Goal: Task Accomplishment & Management: Manage account settings

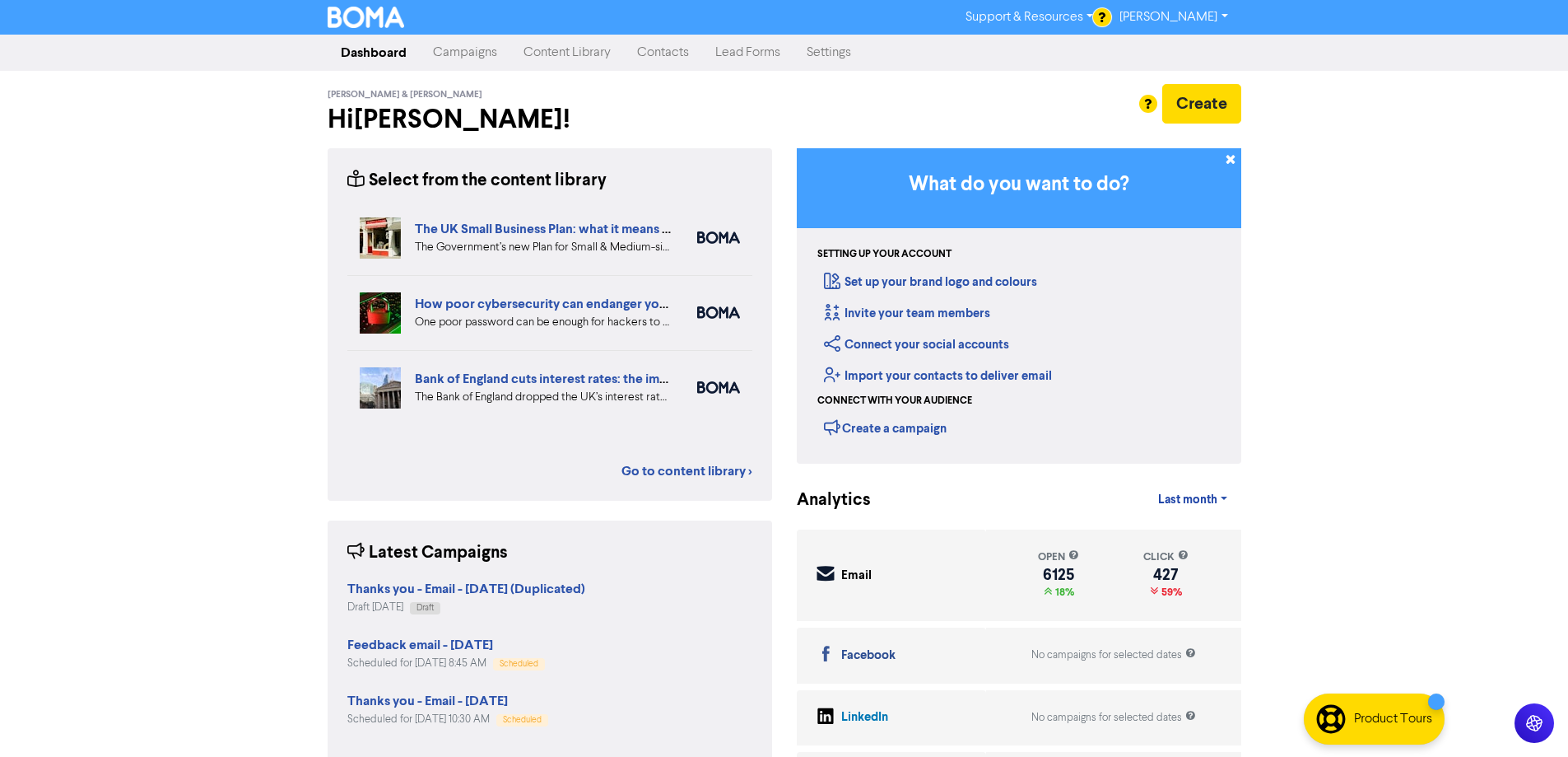
click at [475, 56] on link "Campaigns" at bounding box center [465, 53] width 91 height 33
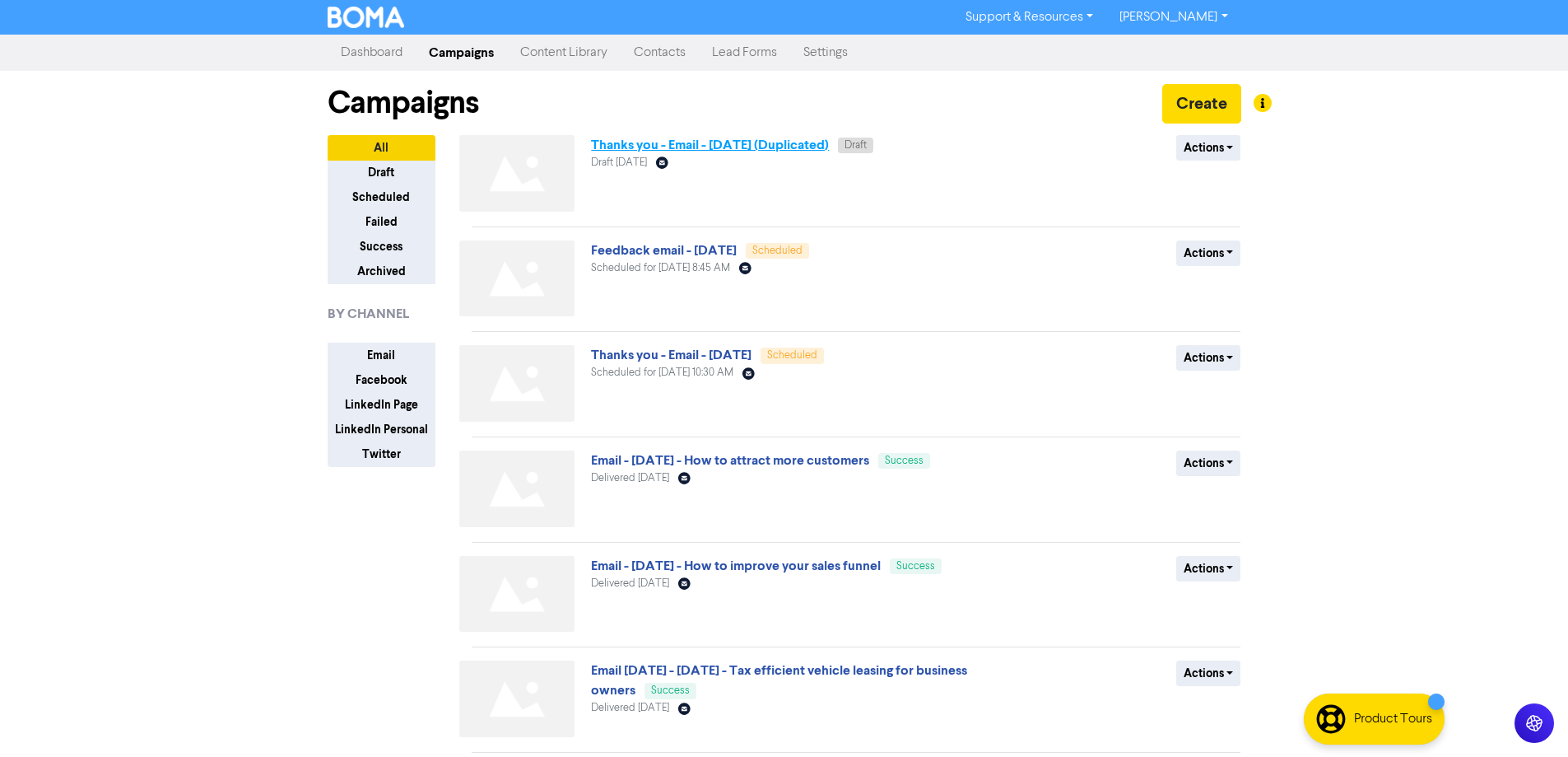
click at [770, 144] on link "Thanks you - Email - [DATE] (Duplicated)" at bounding box center [710, 145] width 238 height 17
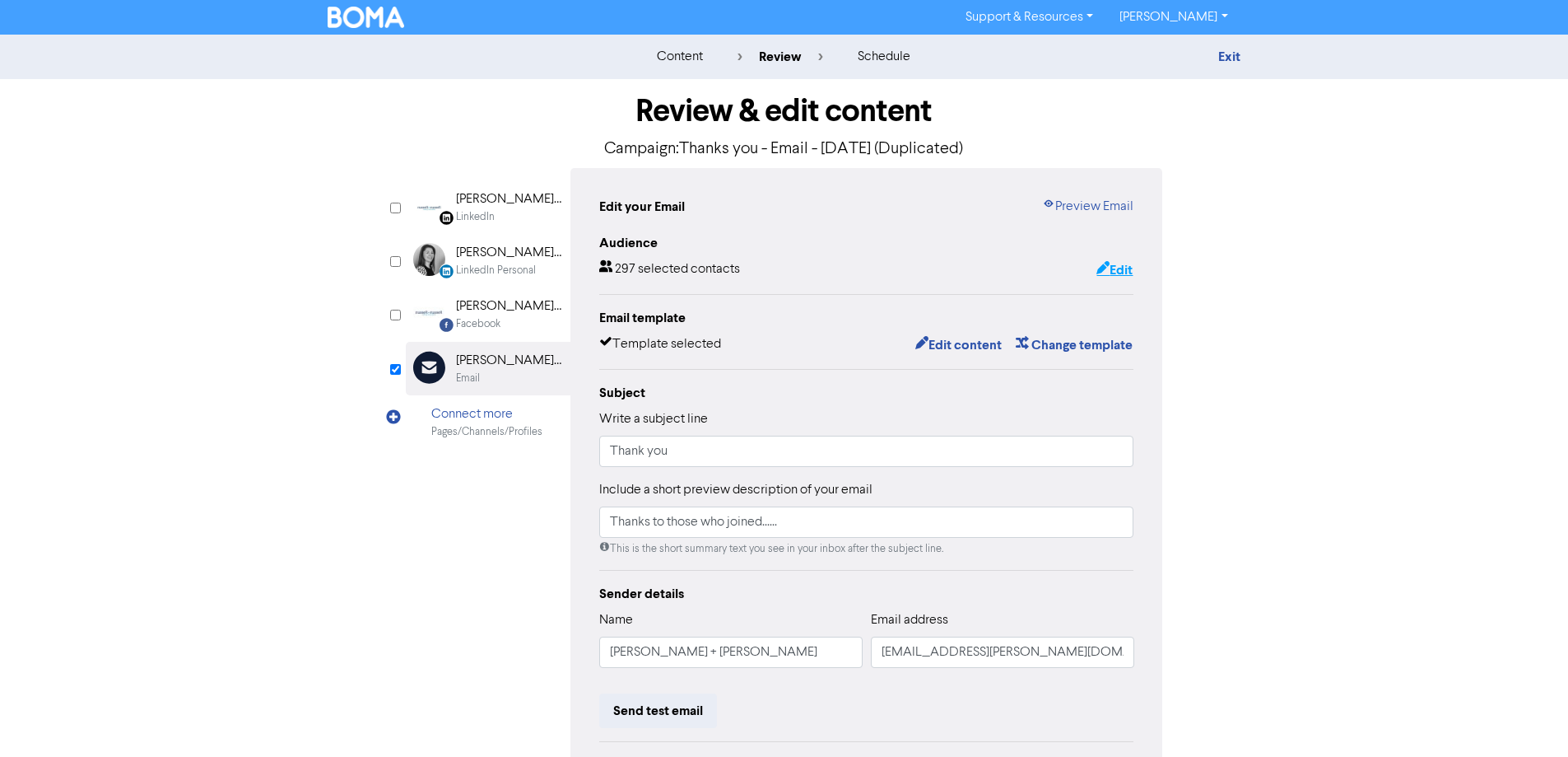
click at [1102, 274] on icon "button" at bounding box center [1103, 270] width 13 height 17
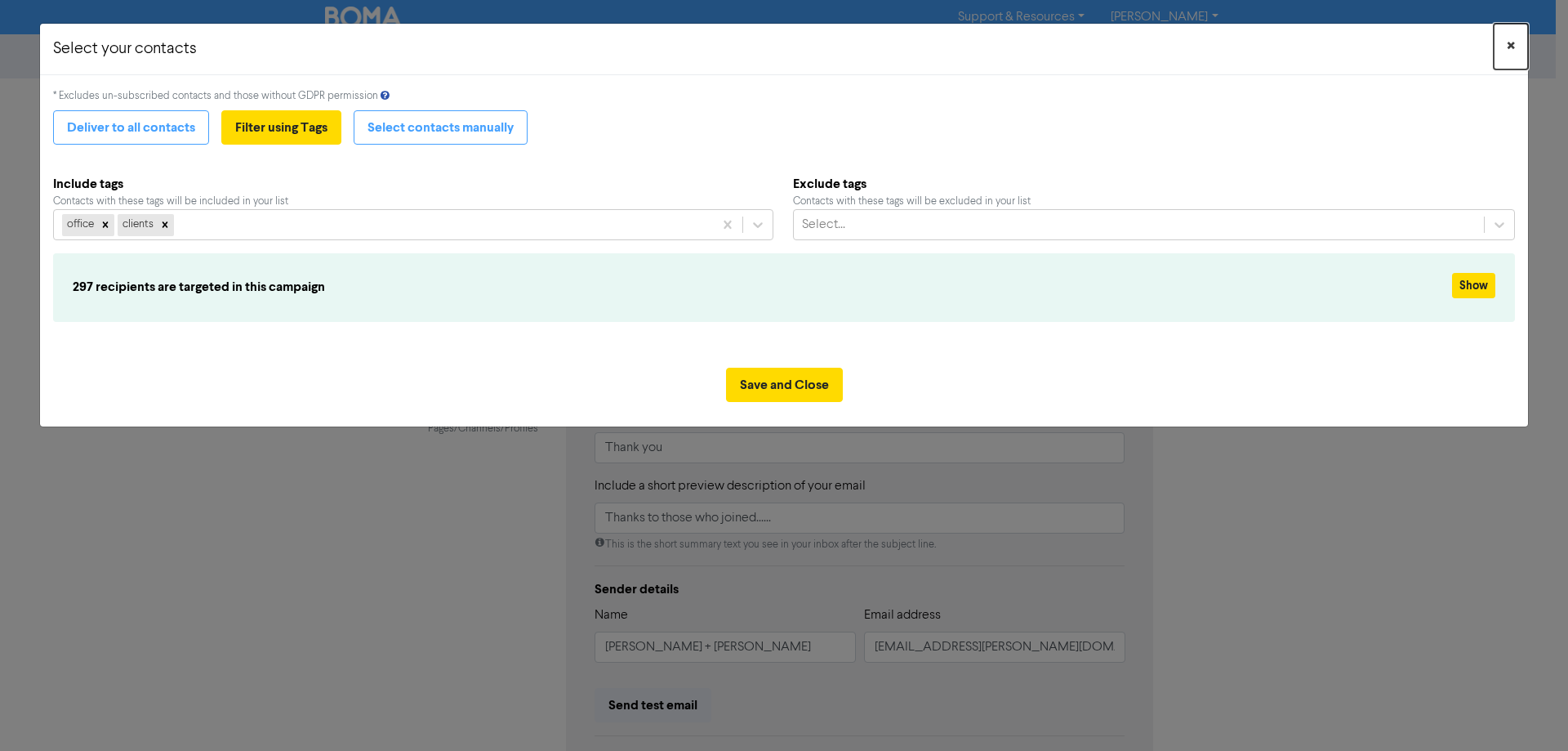
click at [1513, 47] on span "×" at bounding box center [1510, 47] width 8 height 24
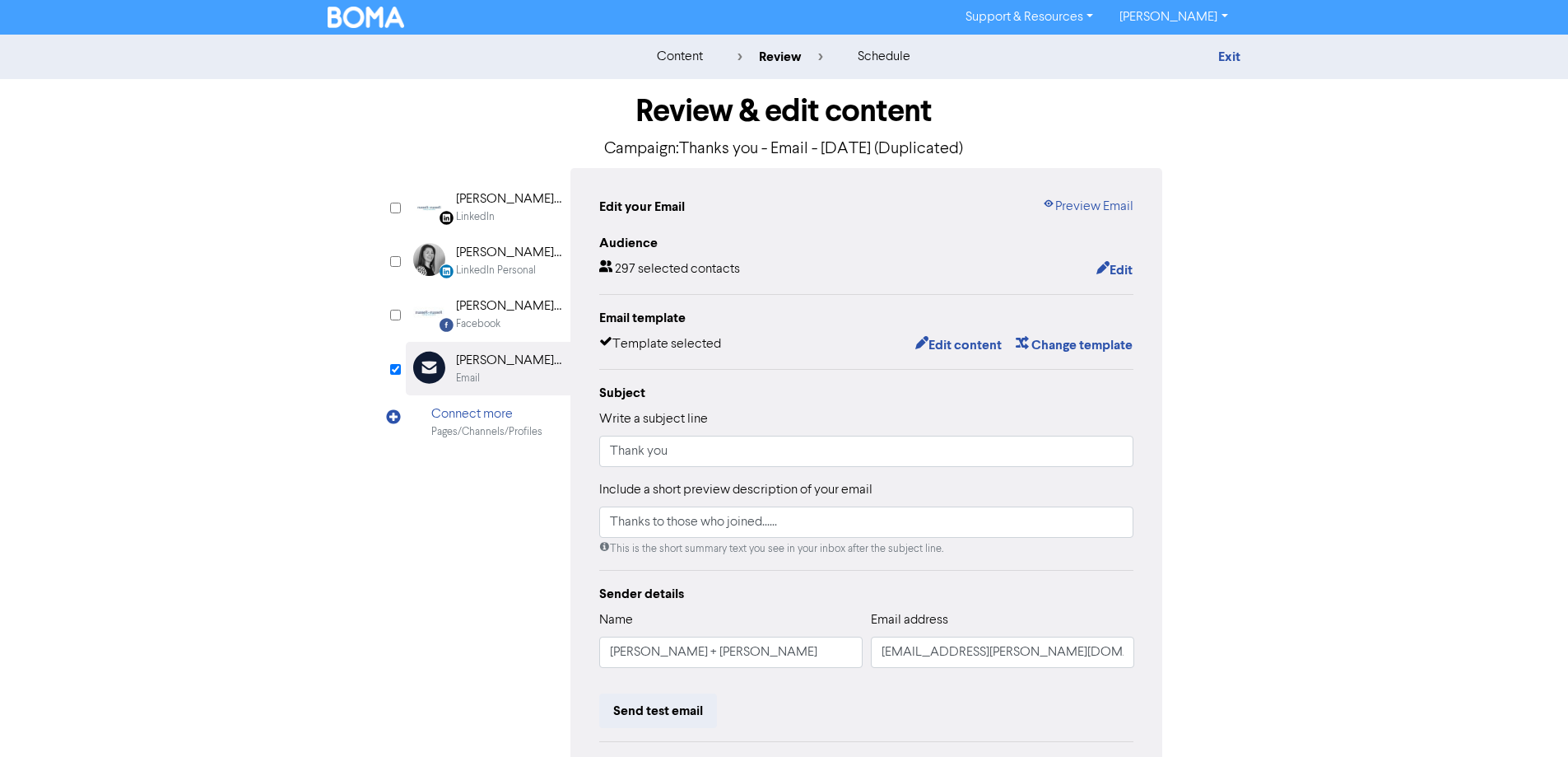
click at [363, 4] on div "Support & Resources Video Tutorials FAQ & Guides Marketing Education Rosslyn Mc…" at bounding box center [784, 17] width 1568 height 35
click at [361, 17] on img at bounding box center [366, 17] width 78 height 22
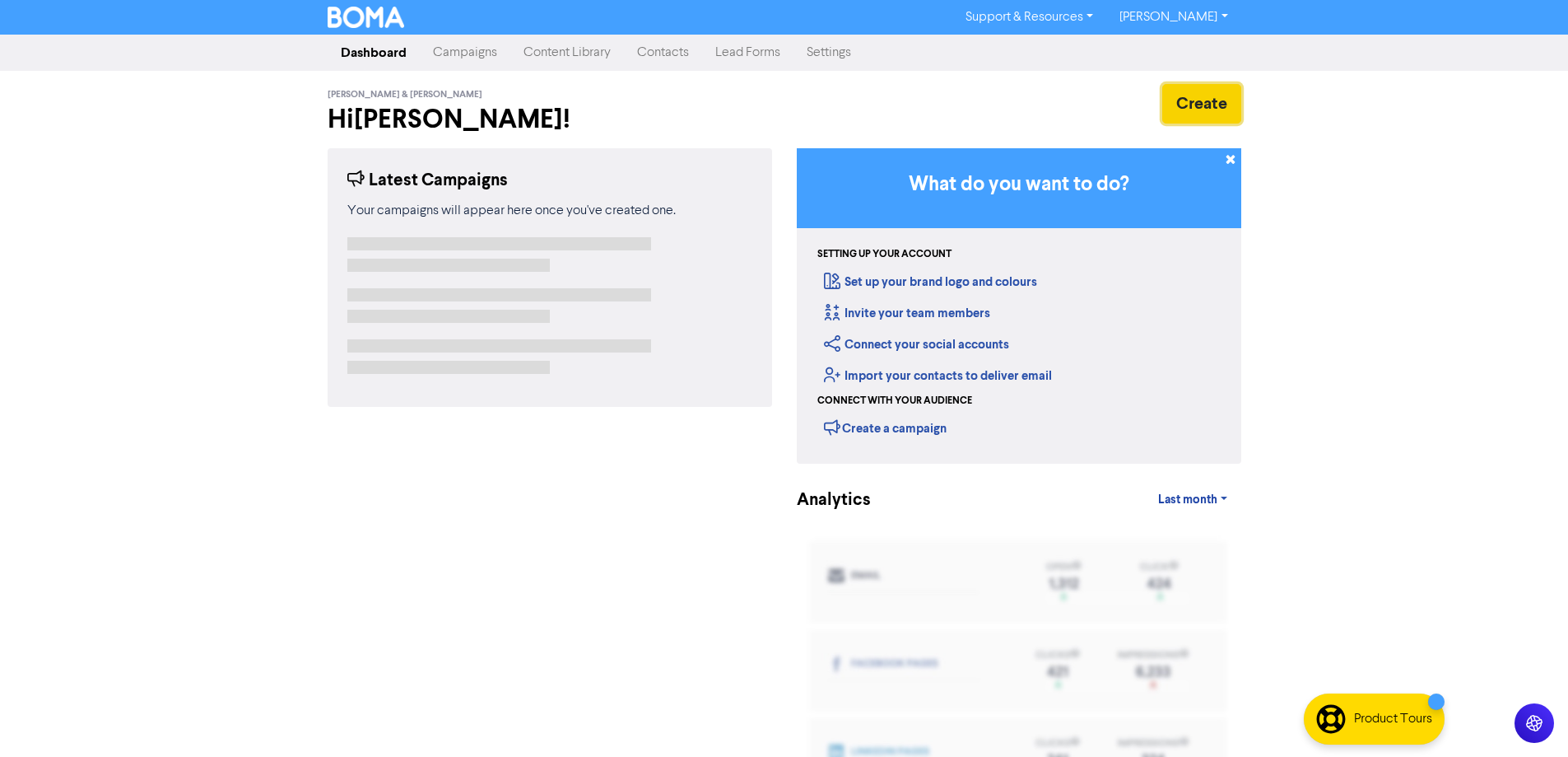
click at [1230, 98] on button "Create" at bounding box center [1201, 104] width 79 height 39
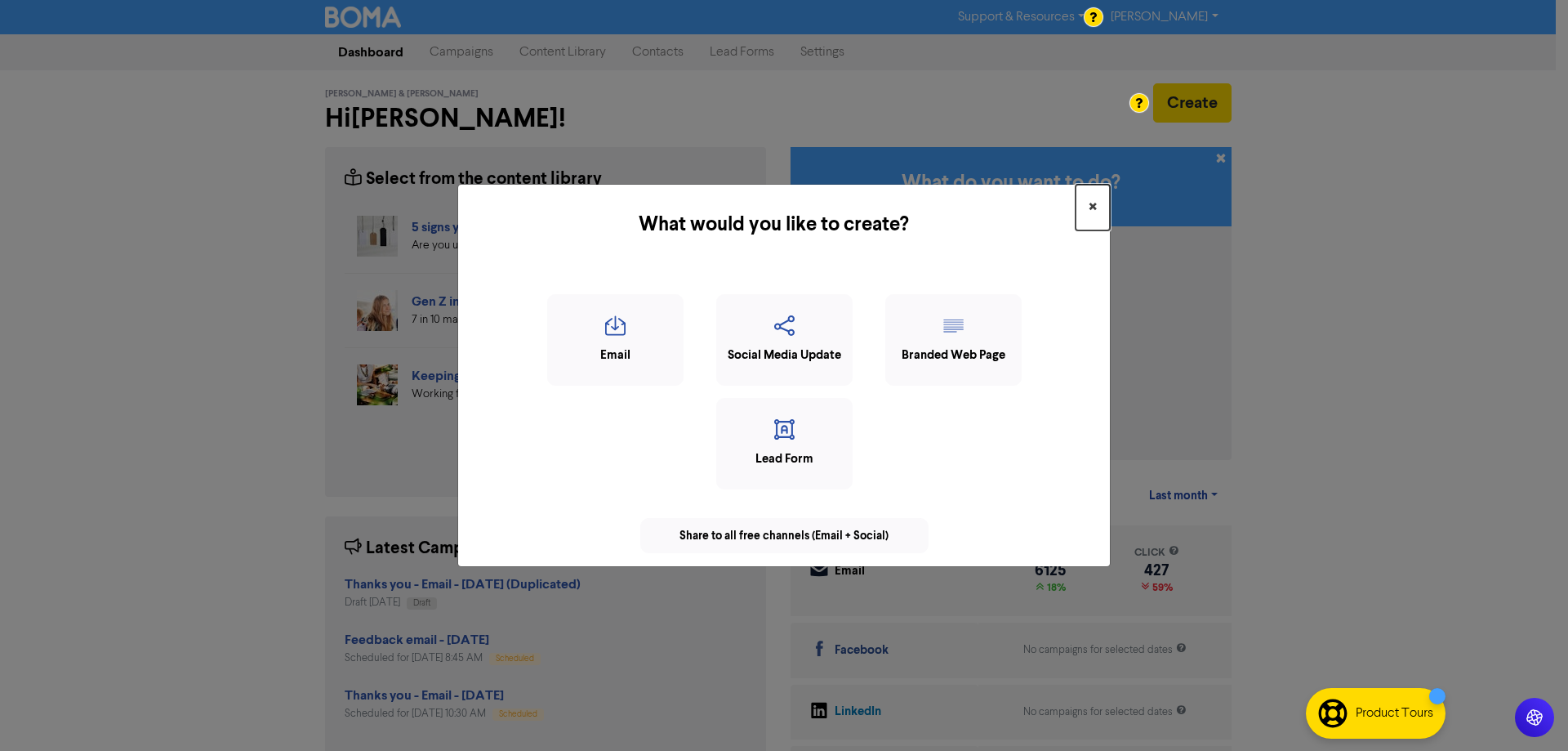
click at [1089, 205] on span "×" at bounding box center [1092, 208] width 8 height 24
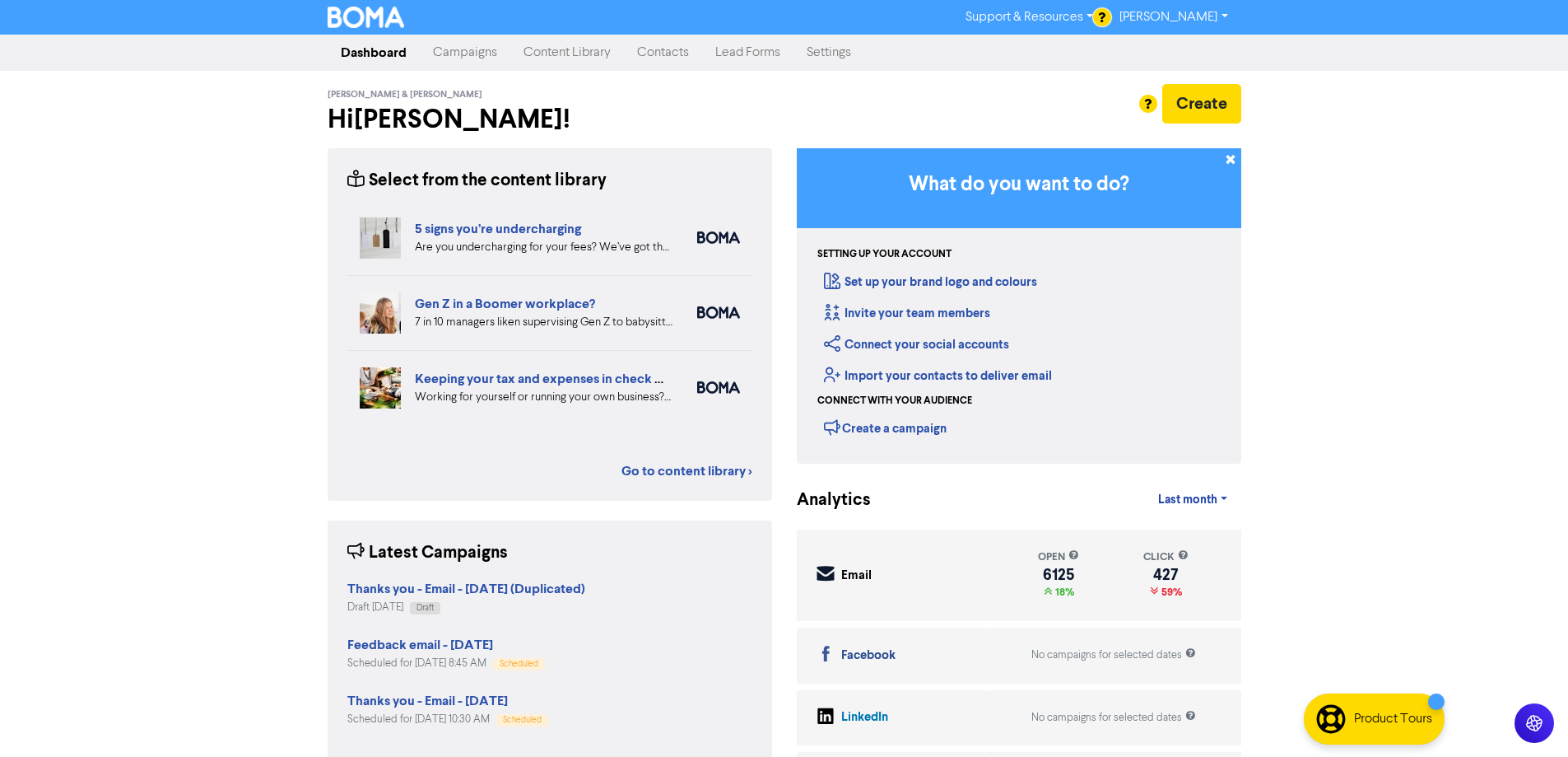
click at [655, 58] on link "Contacts" at bounding box center [662, 53] width 78 height 33
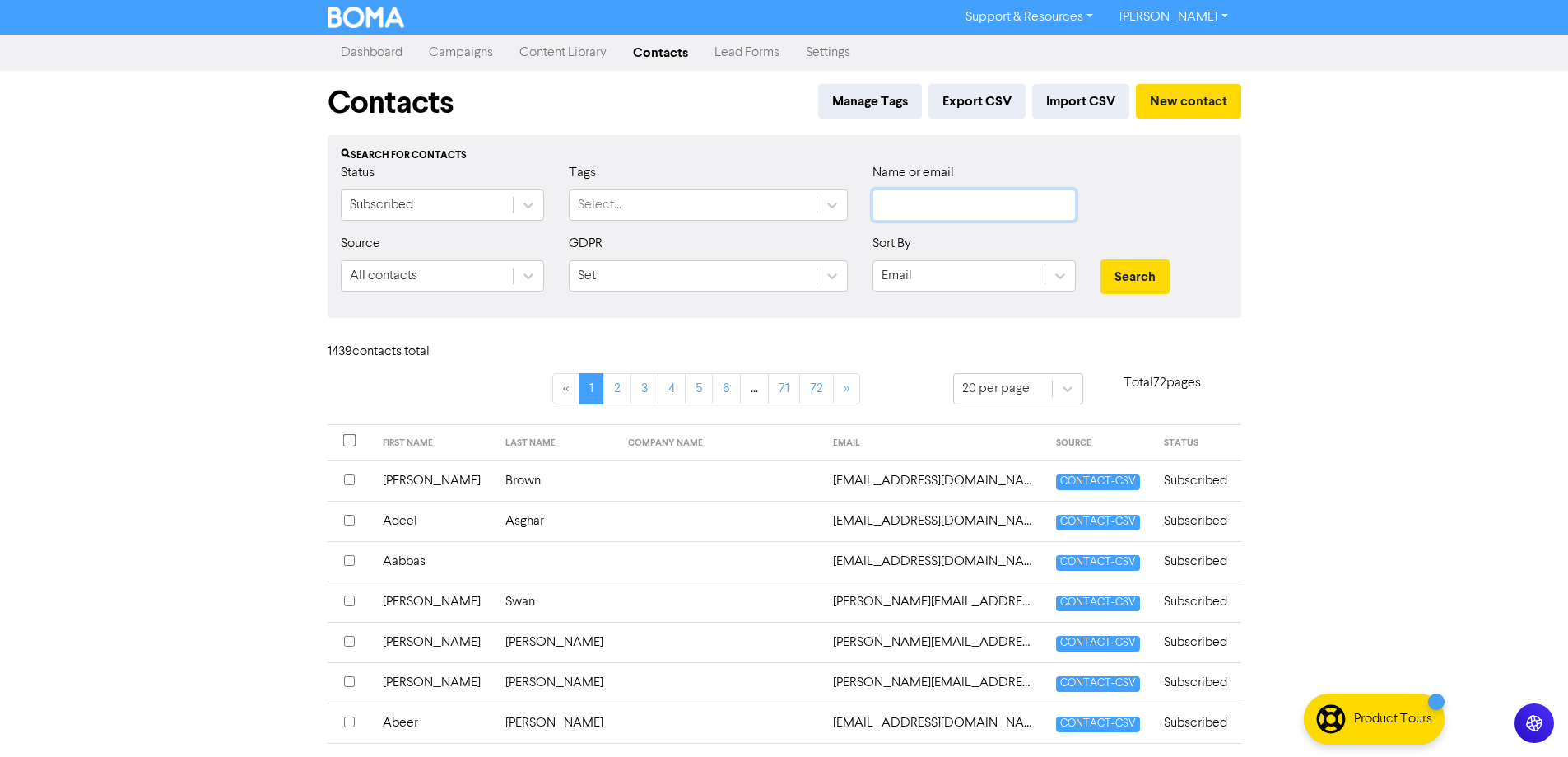
click at [984, 203] on input "text" at bounding box center [973, 204] width 204 height 31
type input "jaclyn"
click at [1100, 259] on button "Search" at bounding box center [1135, 276] width 69 height 35
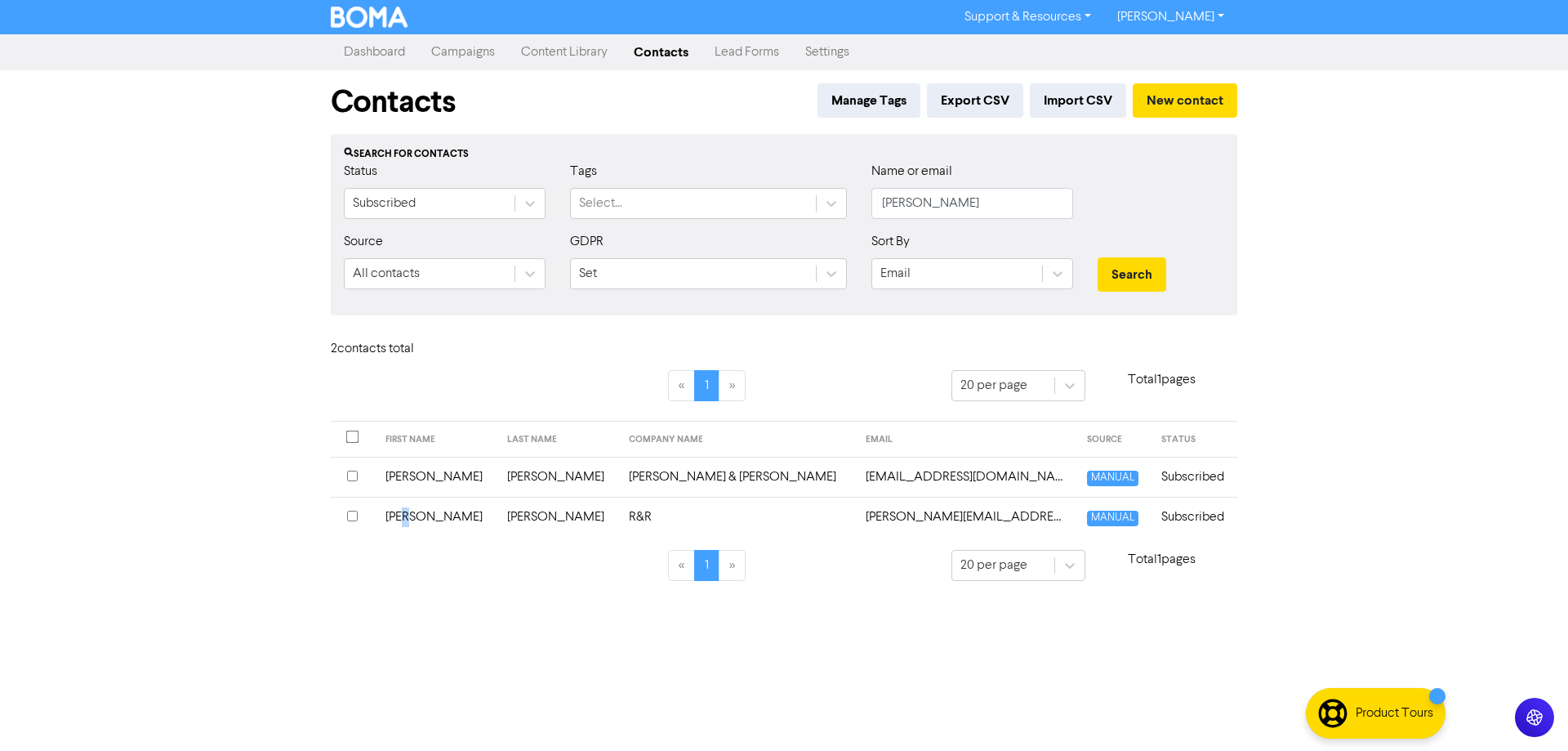
click at [421, 514] on td "Jaclyn" at bounding box center [436, 516] width 122 height 40
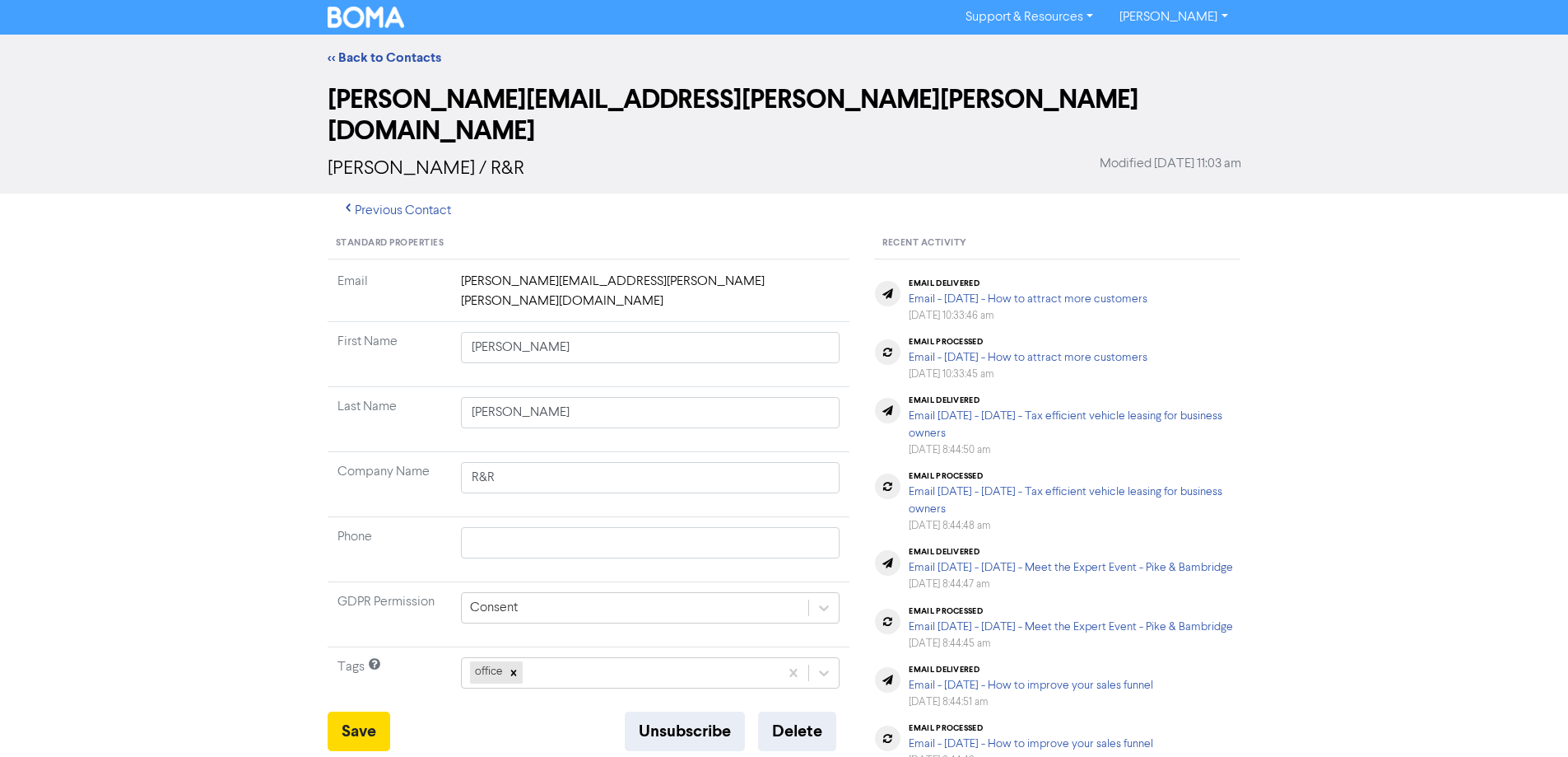
click at [396, 27] on img at bounding box center [366, 17] width 78 height 22
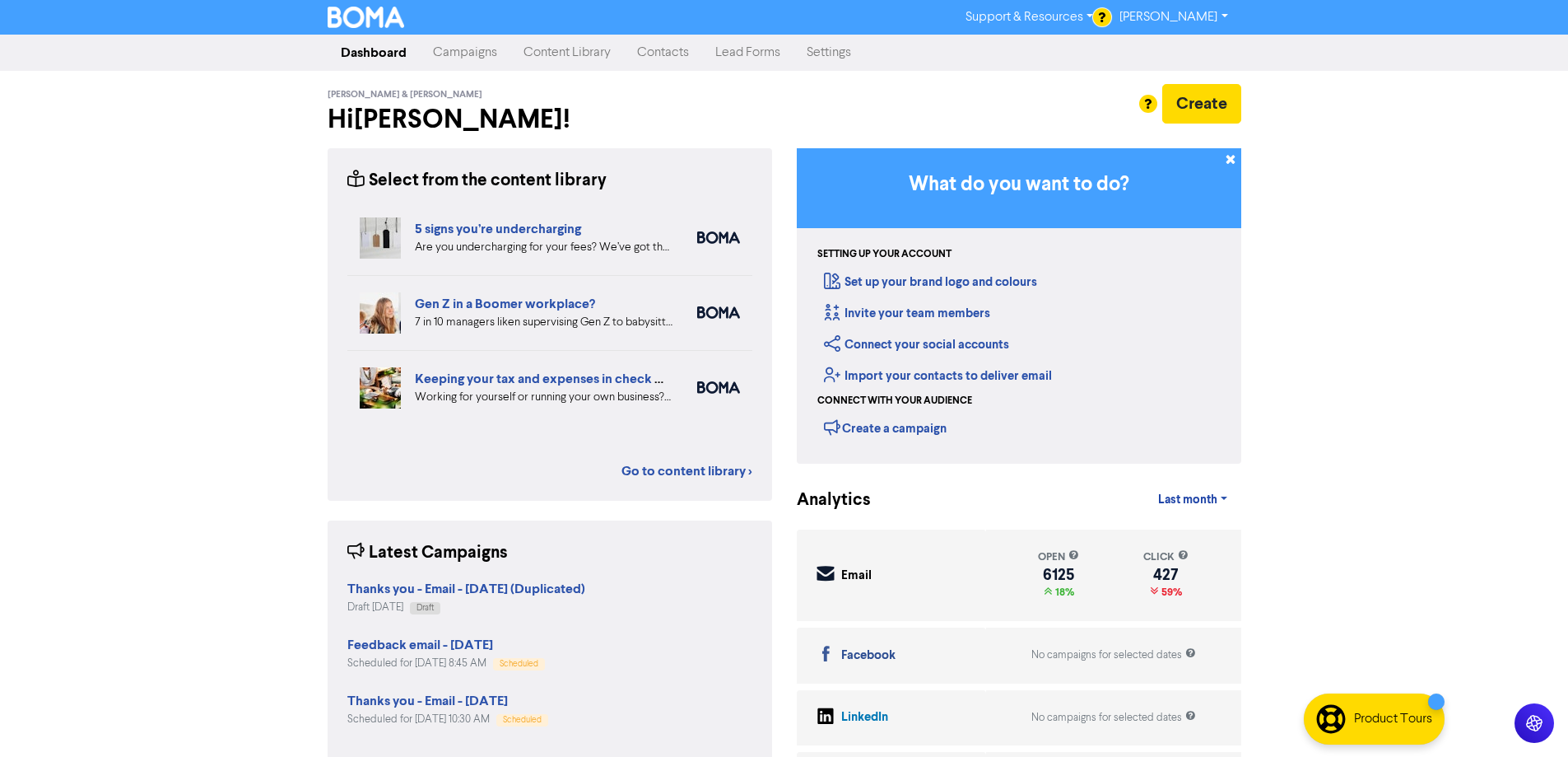
click at [469, 48] on link "Campaigns" at bounding box center [465, 53] width 91 height 33
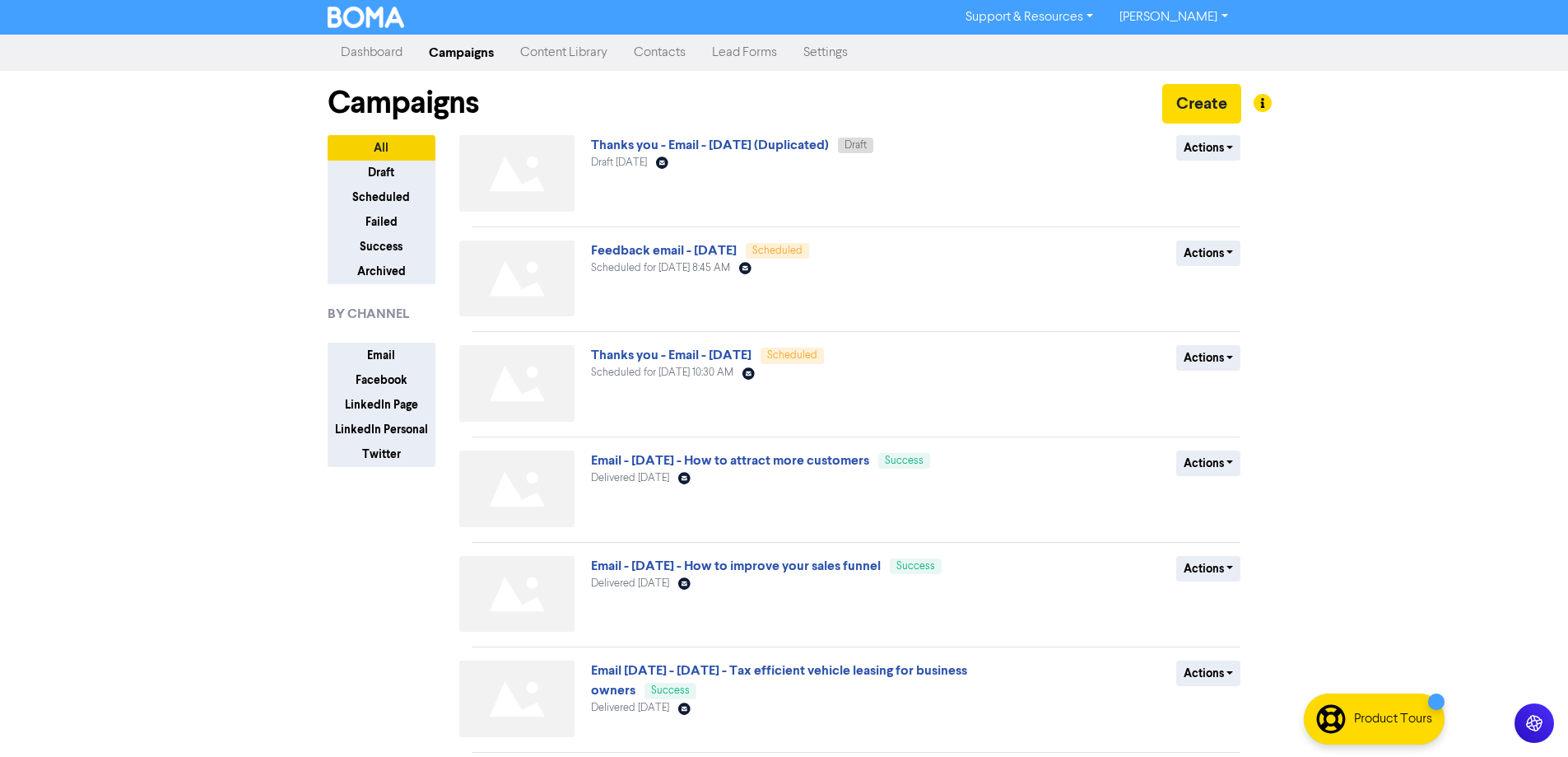
click at [769, 153] on link "Thanks you - Email - [DATE] (Duplicated)" at bounding box center [710, 145] width 238 height 17
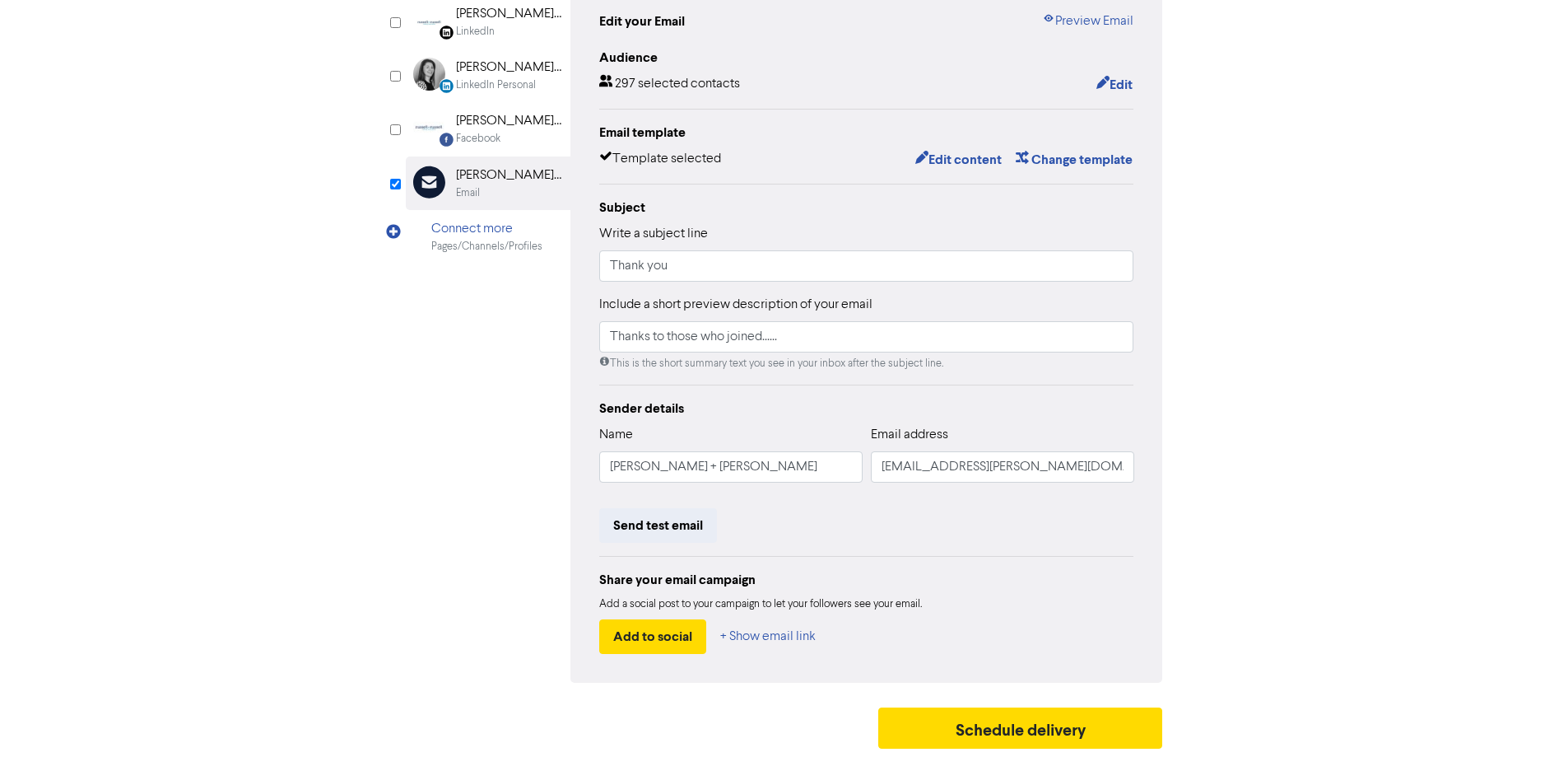
scroll to position [187, 0]
click at [1019, 720] on button "Schedule delivery" at bounding box center [1020, 728] width 285 height 41
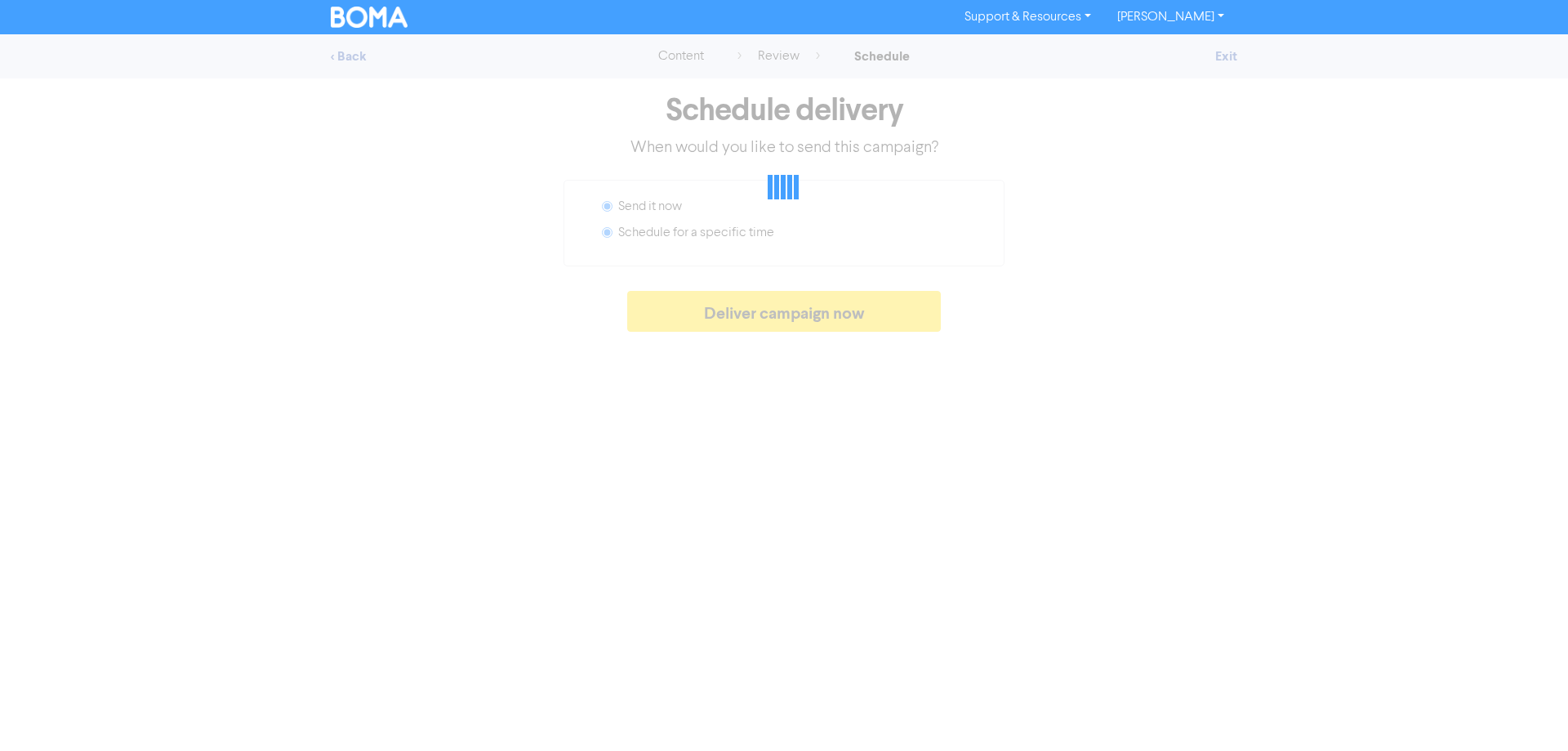
radio input "false"
radio input "true"
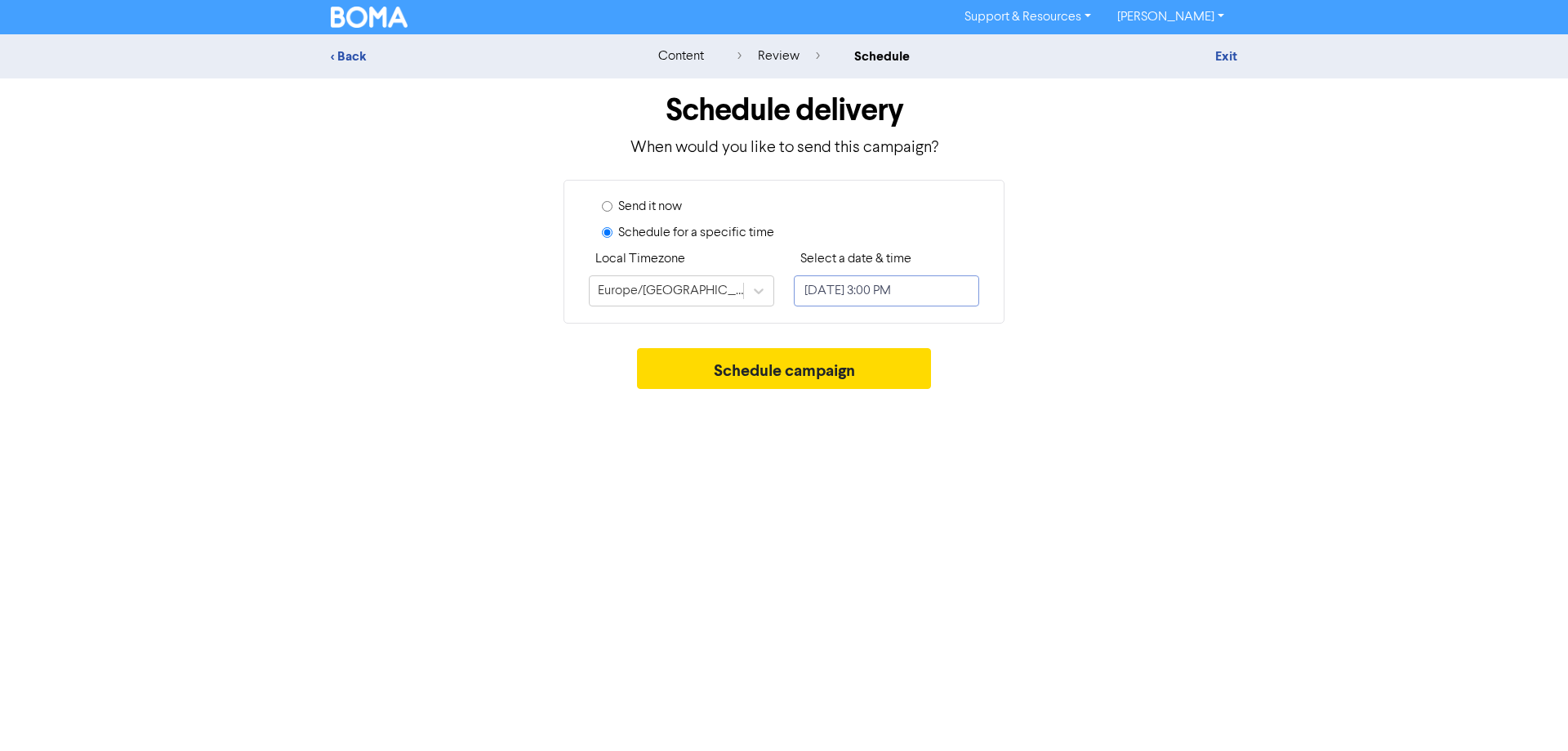
click at [885, 302] on input "[DATE] 3:00 PM" at bounding box center [886, 290] width 185 height 31
select select "7"
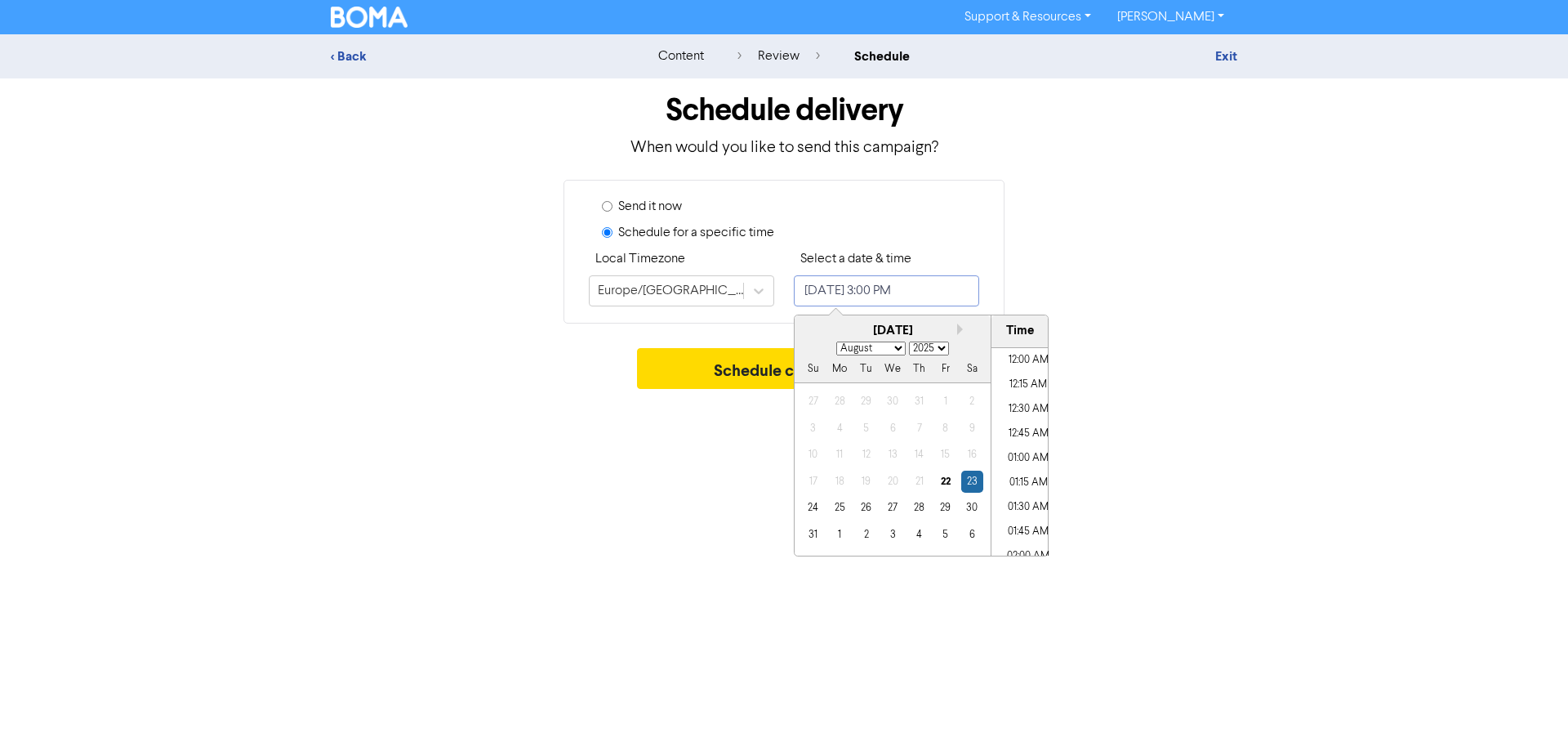
scroll to position [1378, 0]
click at [949, 477] on div "22" at bounding box center [945, 482] width 22 height 22
click at [1014, 424] on li "02:45 PM" at bounding box center [1027, 427] width 74 height 24
type input "[DATE] 2:45 PM"
click at [641, 420] on div "Support & Resources Video Tutorials FAQ & Guides Marketing Education [PERSON_NA…" at bounding box center [784, 375] width 1568 height 751
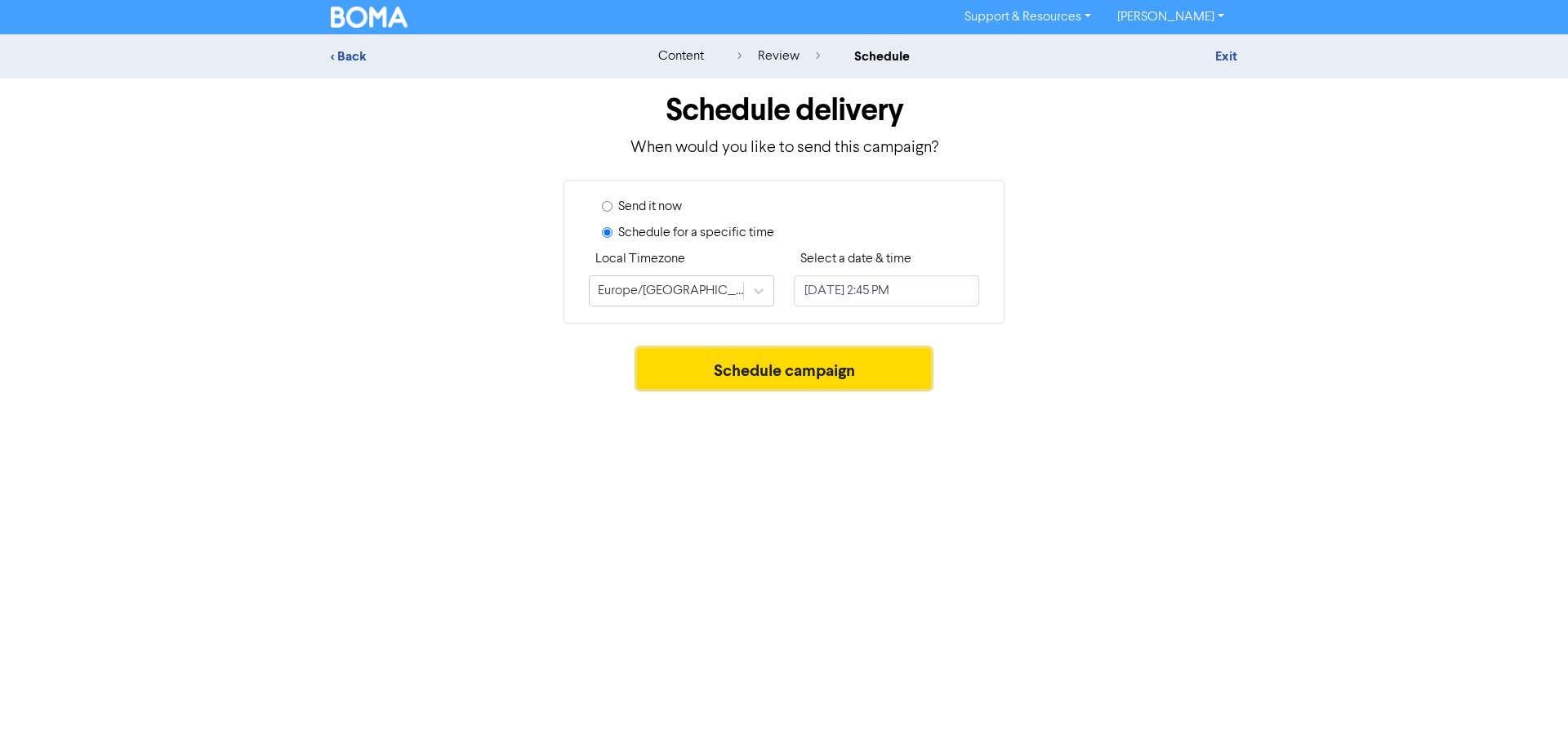
click at [770, 372] on button "Schedule campaign" at bounding box center [784, 369] width 295 height 41
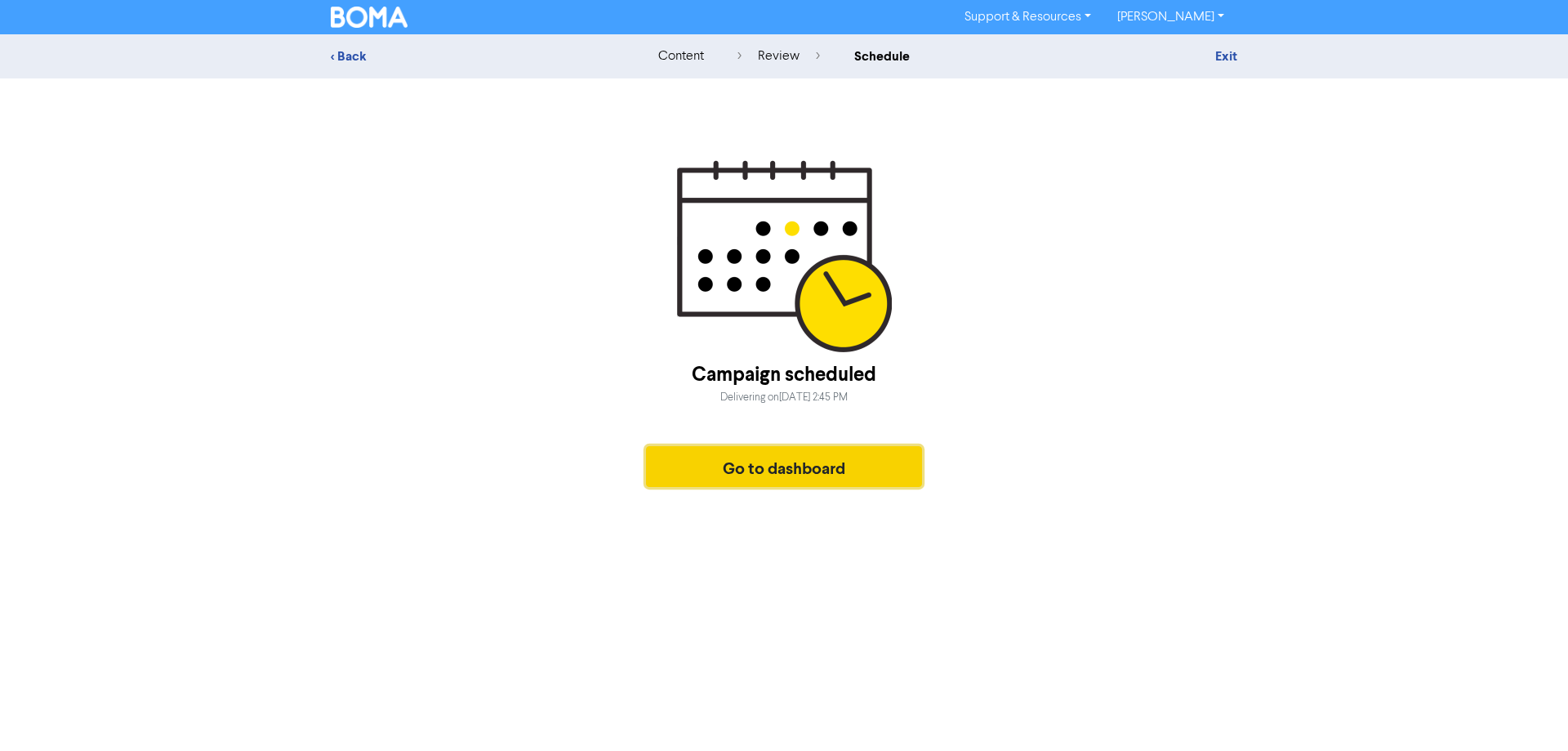
click at [819, 471] on button "Go to dashboard" at bounding box center [784, 466] width 276 height 41
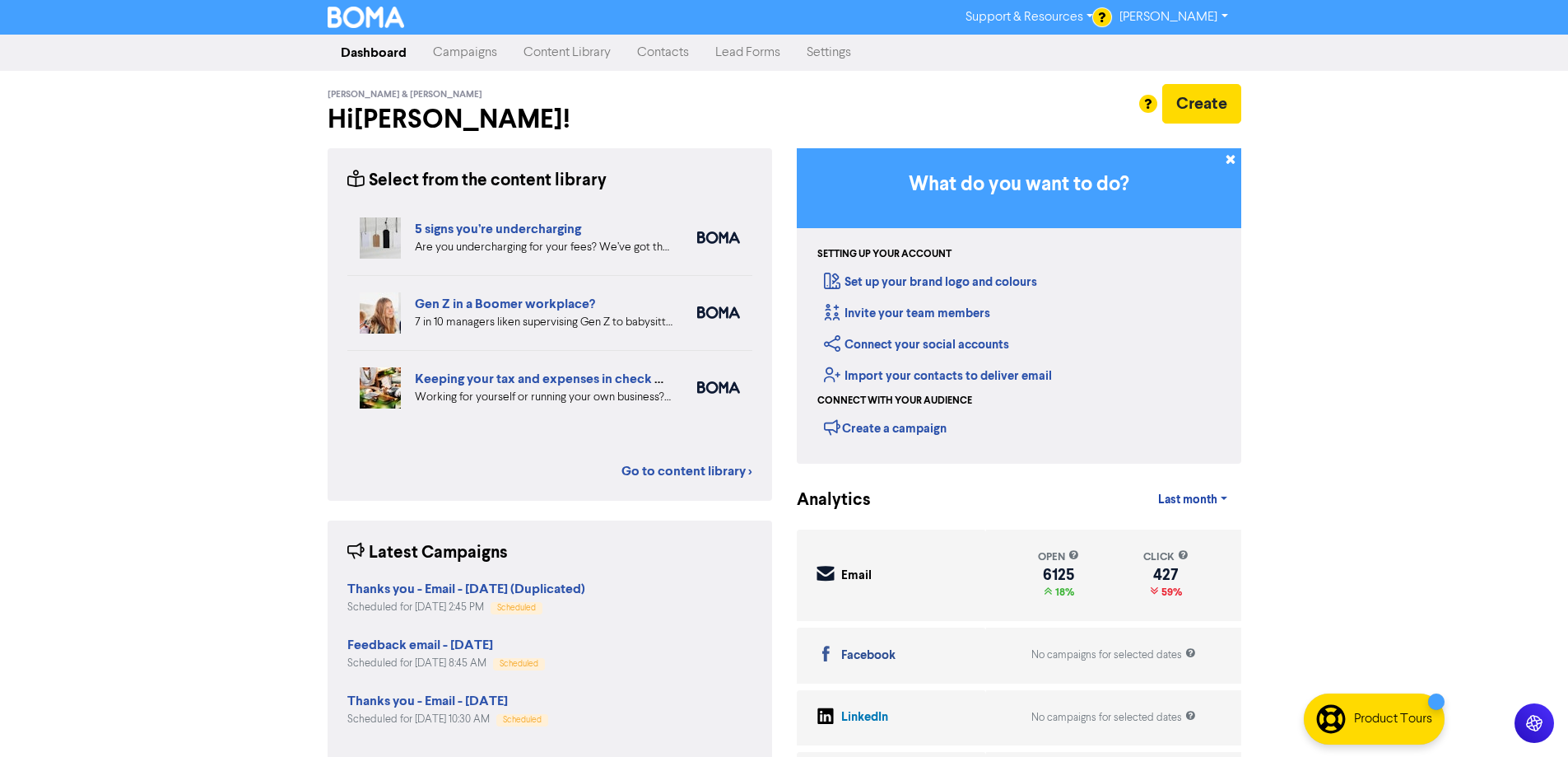
click at [468, 58] on link "Campaigns" at bounding box center [465, 53] width 91 height 33
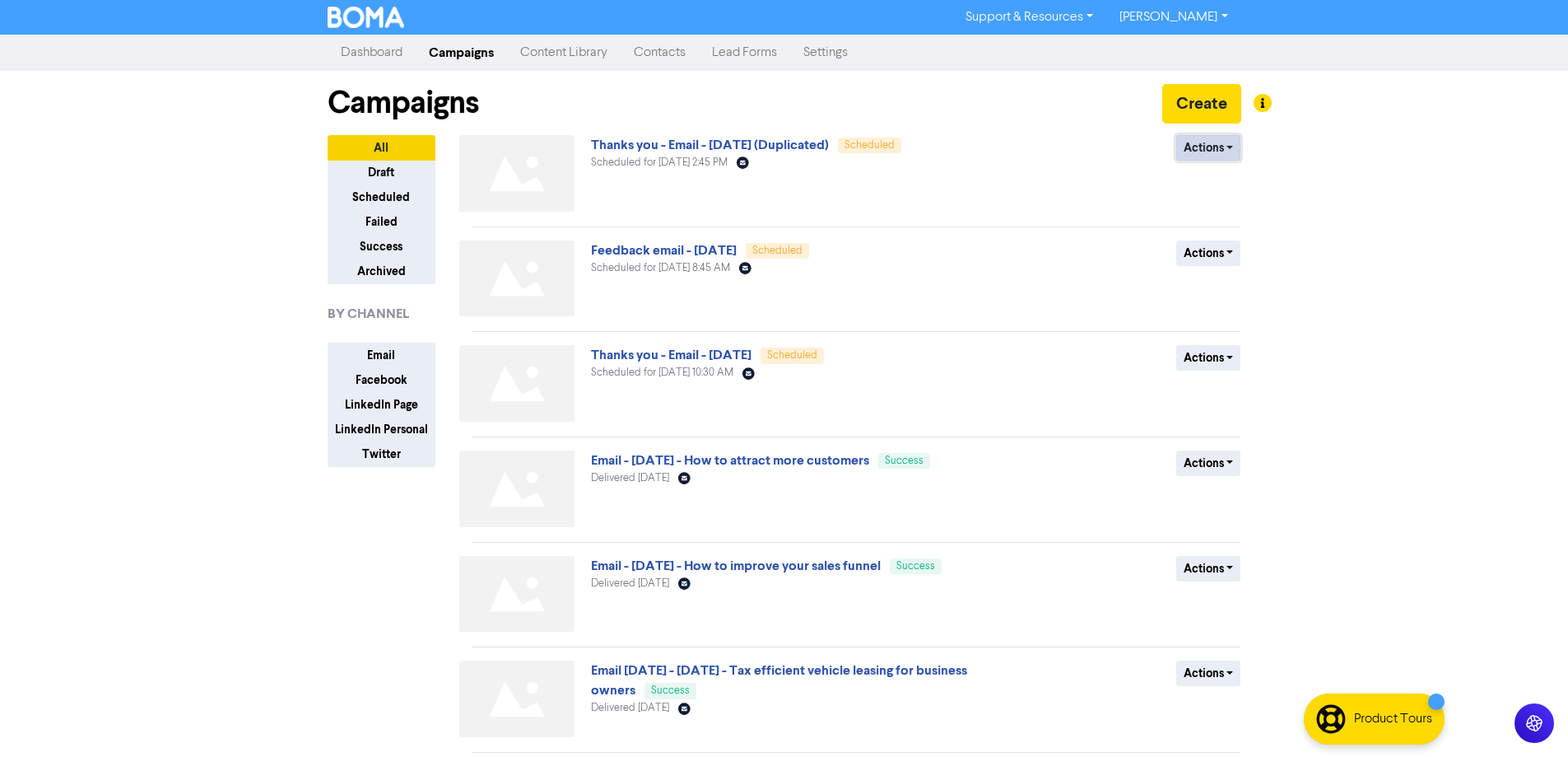
click at [1200, 144] on button "Actions" at bounding box center [1208, 147] width 65 height 25
click at [1450, 143] on div "Support & Resources Video Tutorials FAQ & Guides Marketing Education [PERSON_NA…" at bounding box center [784, 378] width 1568 height 757
click at [1344, 132] on div "Support & Resources Video Tutorials FAQ & Guides Marketing Education [PERSON_NA…" at bounding box center [784, 378] width 1568 height 757
click at [1197, 17] on link "[PERSON_NAME]" at bounding box center [1173, 17] width 134 height 26
click at [1158, 48] on button "Log Out" at bounding box center [1171, 49] width 130 height 20
